Goal: Information Seeking & Learning: Find specific fact

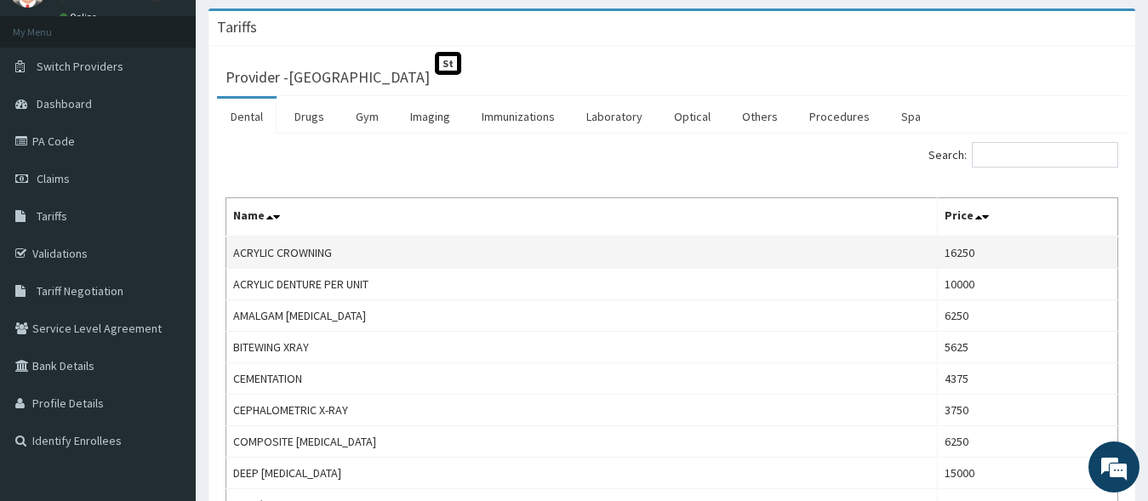
scroll to position [87, 0]
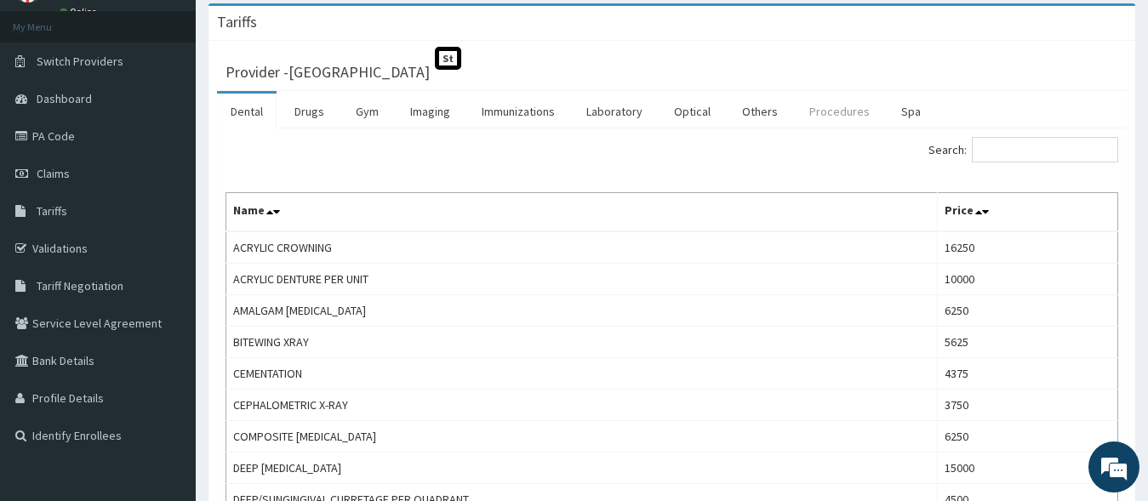
click at [833, 112] on link "Procedures" at bounding box center [840, 112] width 88 height 36
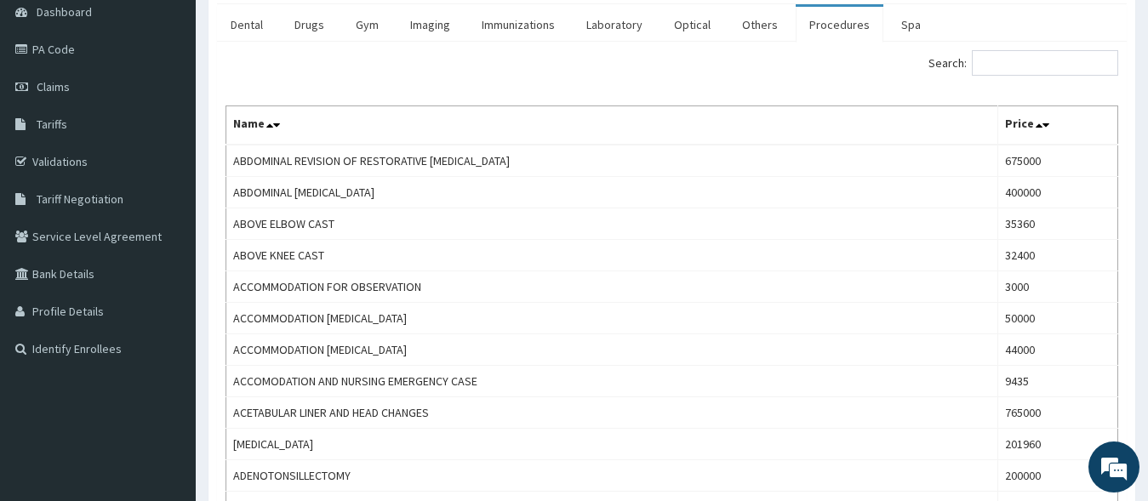
scroll to position [0, 0]
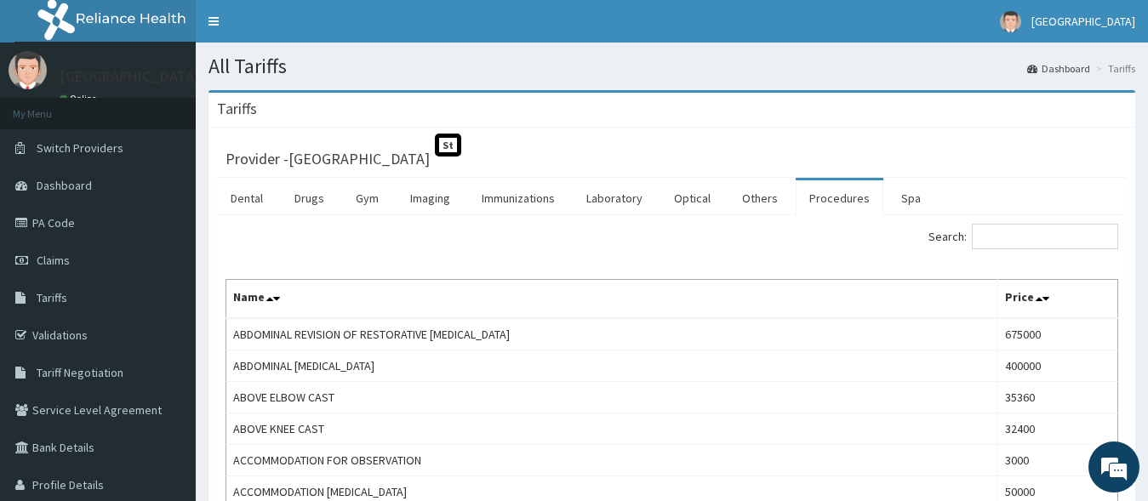
click at [834, 205] on link "Procedures" at bounding box center [840, 198] width 88 height 36
click at [840, 201] on link "Procedures" at bounding box center [840, 198] width 88 height 36
click at [829, 197] on link "Procedures" at bounding box center [840, 198] width 88 height 36
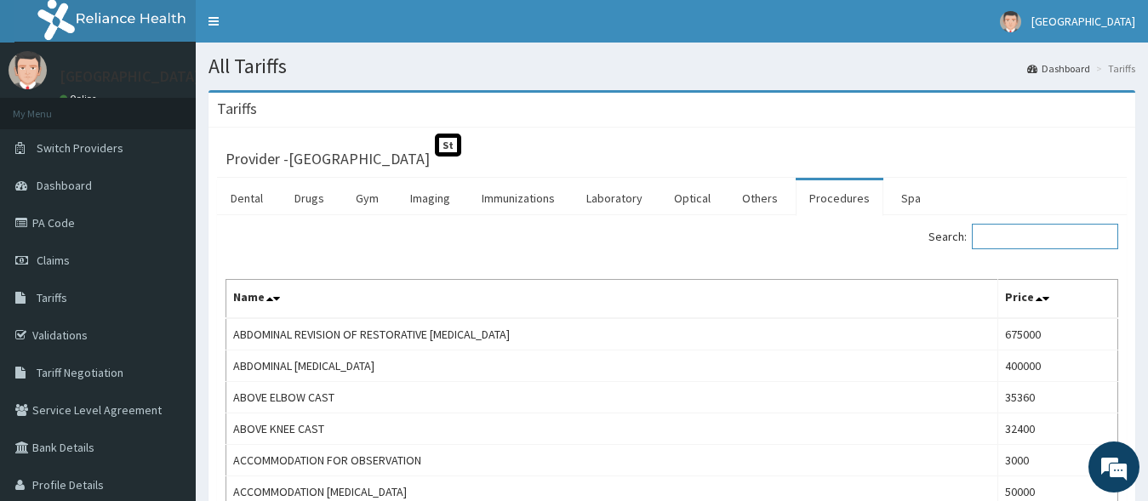
click at [1011, 241] on input "Search:" at bounding box center [1045, 237] width 146 height 26
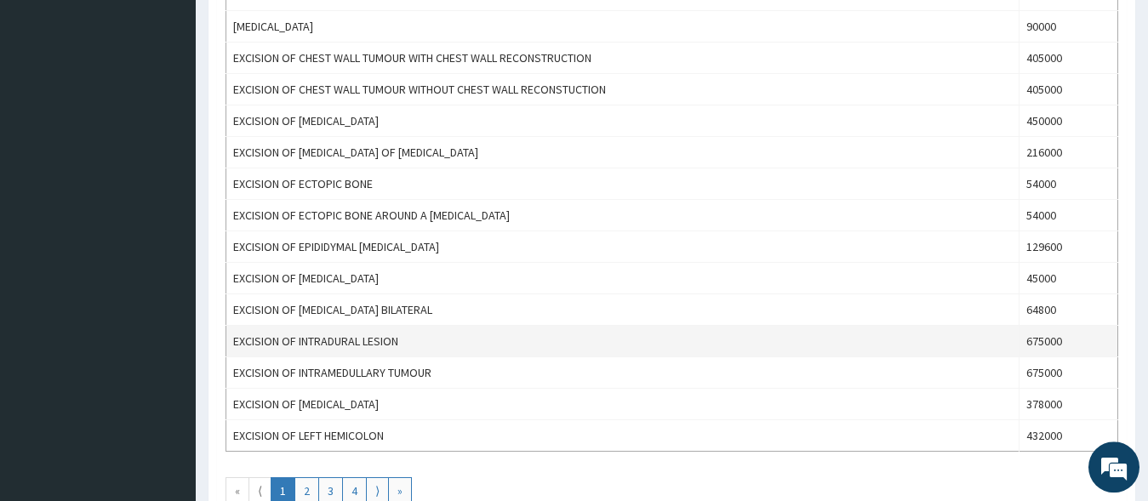
scroll to position [1476, 0]
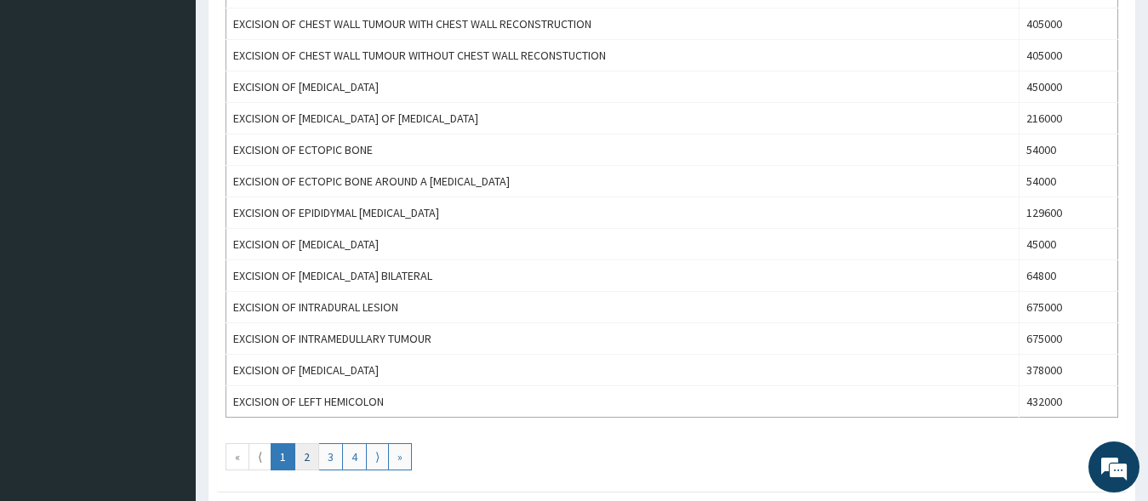
click at [310, 460] on link "2" at bounding box center [307, 457] width 25 height 27
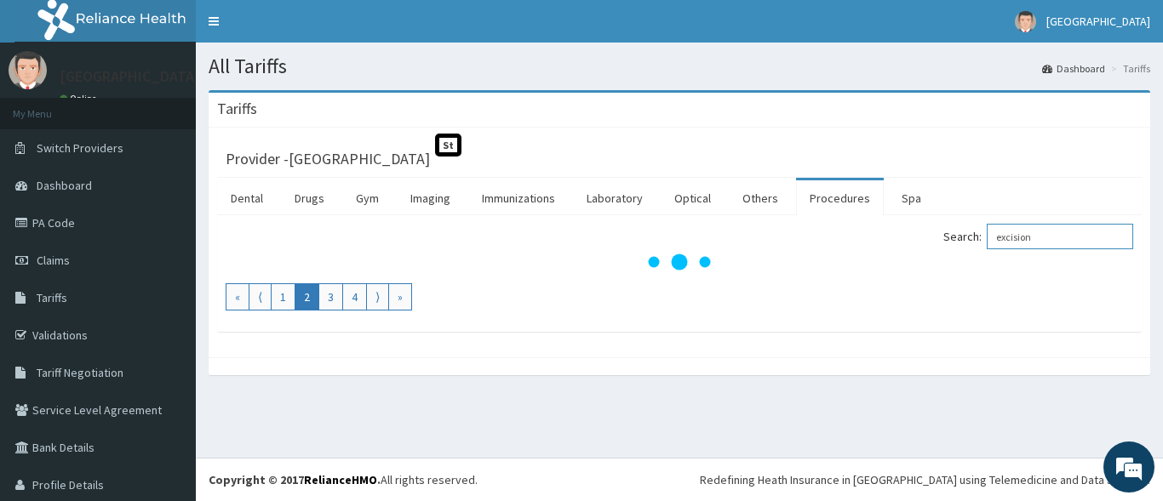
click at [1067, 238] on input "excision" at bounding box center [1060, 237] width 146 height 26
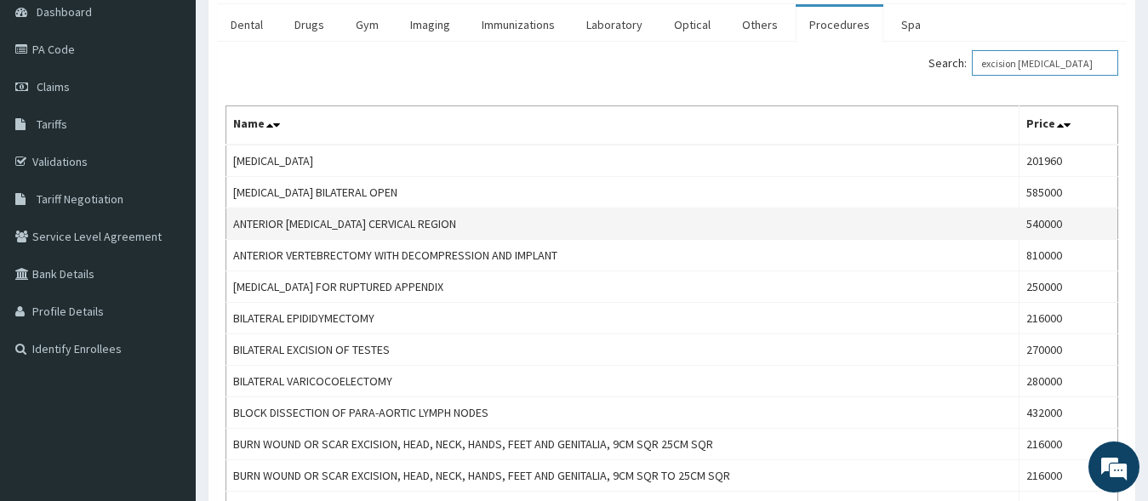
scroll to position [64, 0]
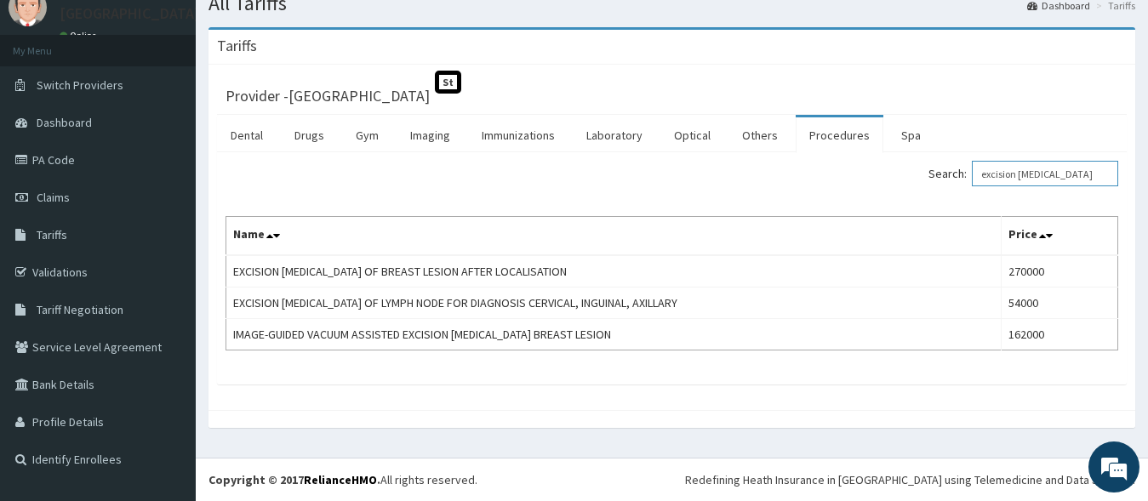
click at [1022, 168] on input "excision [MEDICAL_DATA]" at bounding box center [1045, 174] width 146 height 26
click at [1047, 178] on input "excision [MEDICAL_DATA]" at bounding box center [1045, 174] width 146 height 26
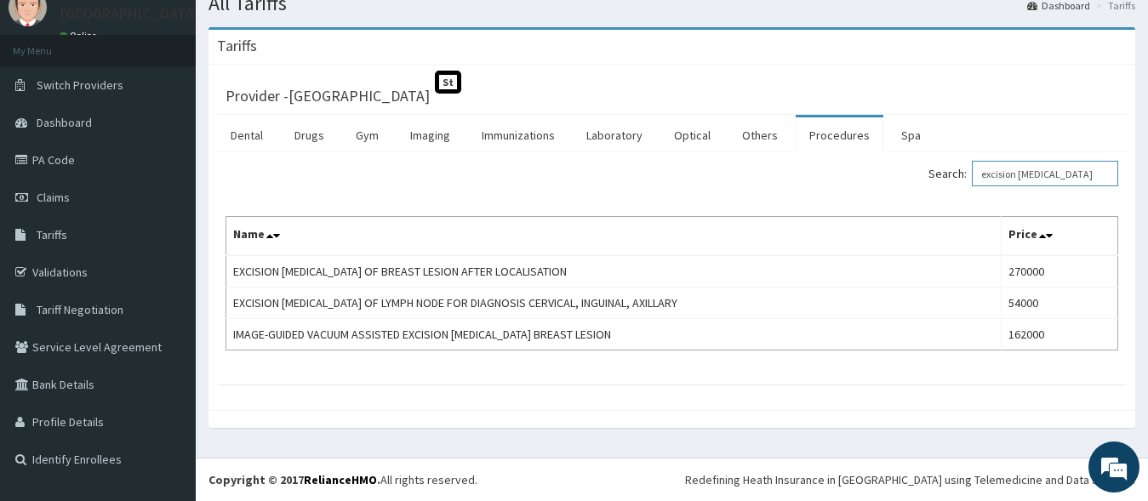
click at [1047, 178] on input "excision [MEDICAL_DATA]" at bounding box center [1045, 174] width 146 height 26
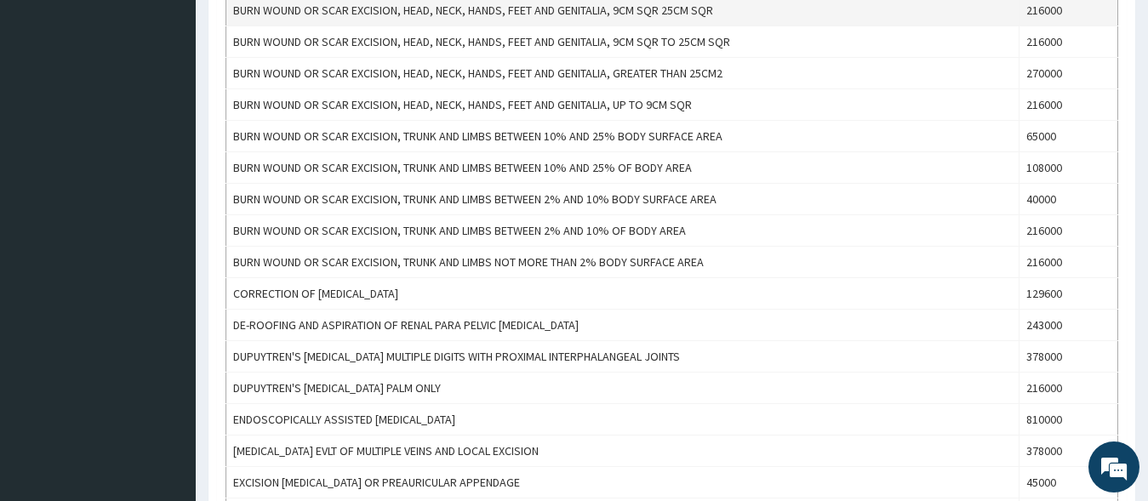
scroll to position [434, 0]
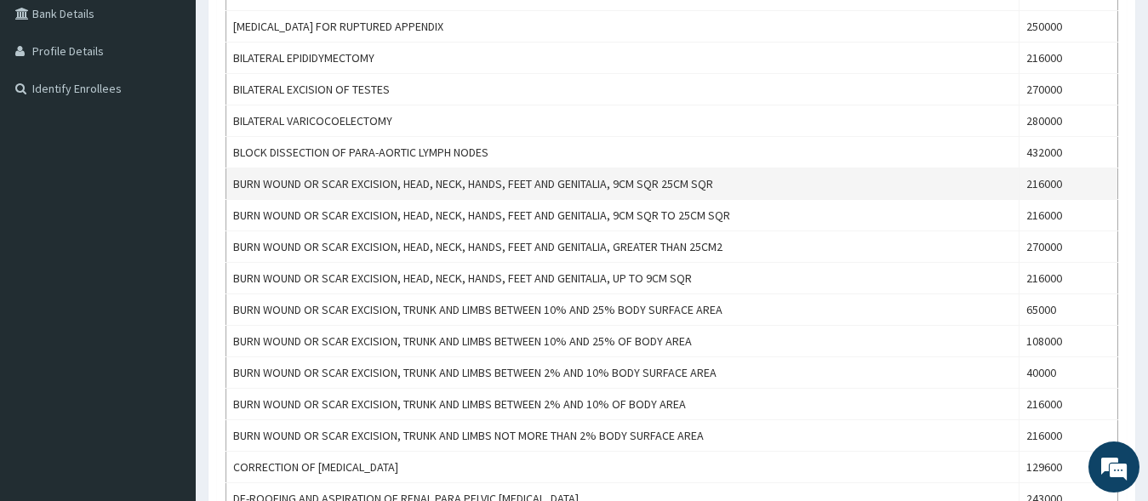
type input "excision"
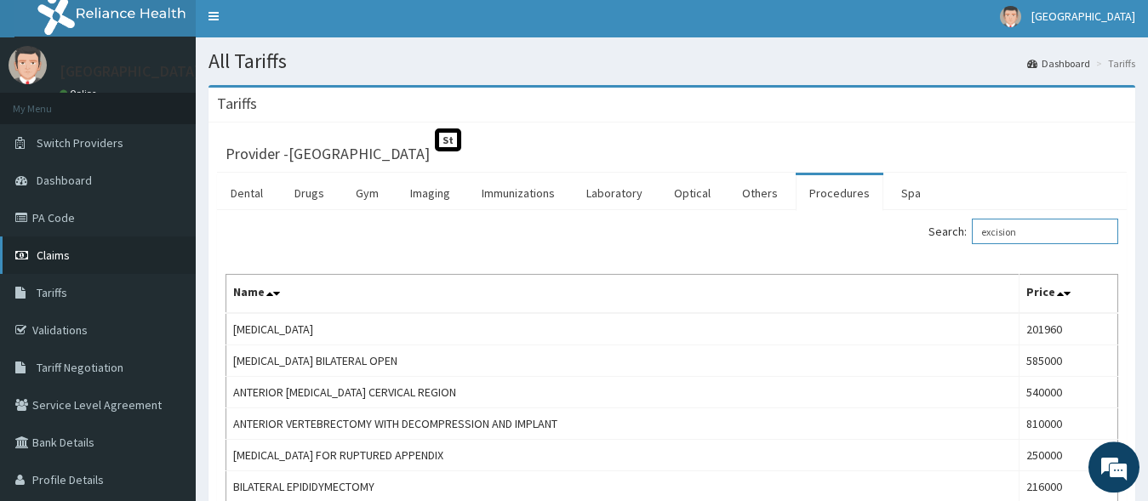
scroll to position [0, 0]
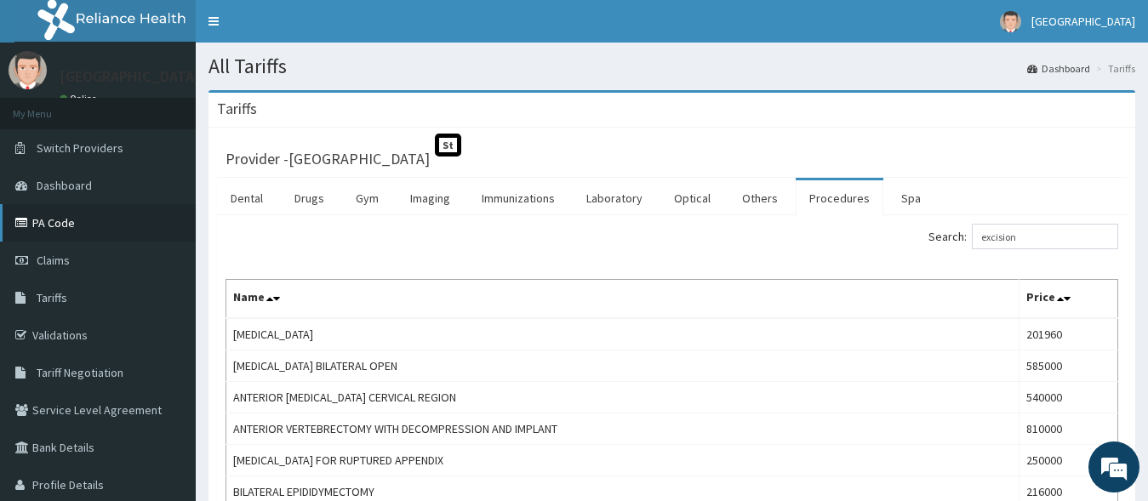
click at [75, 232] on link "PA Code" at bounding box center [98, 222] width 196 height 37
